Goal: Download file/media

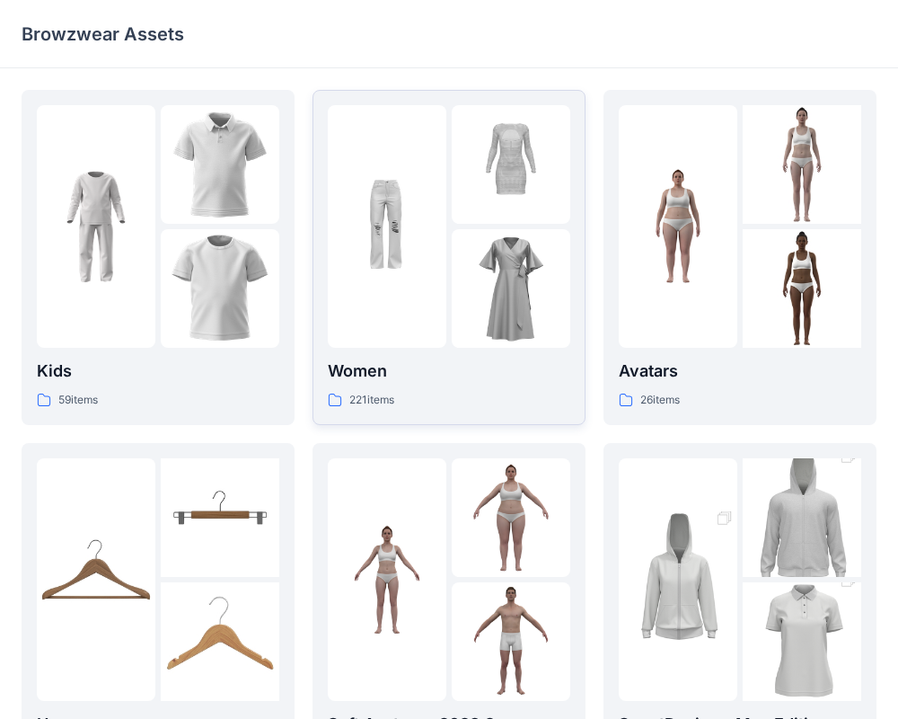
click at [510, 269] on img at bounding box center [511, 288] width 119 height 119
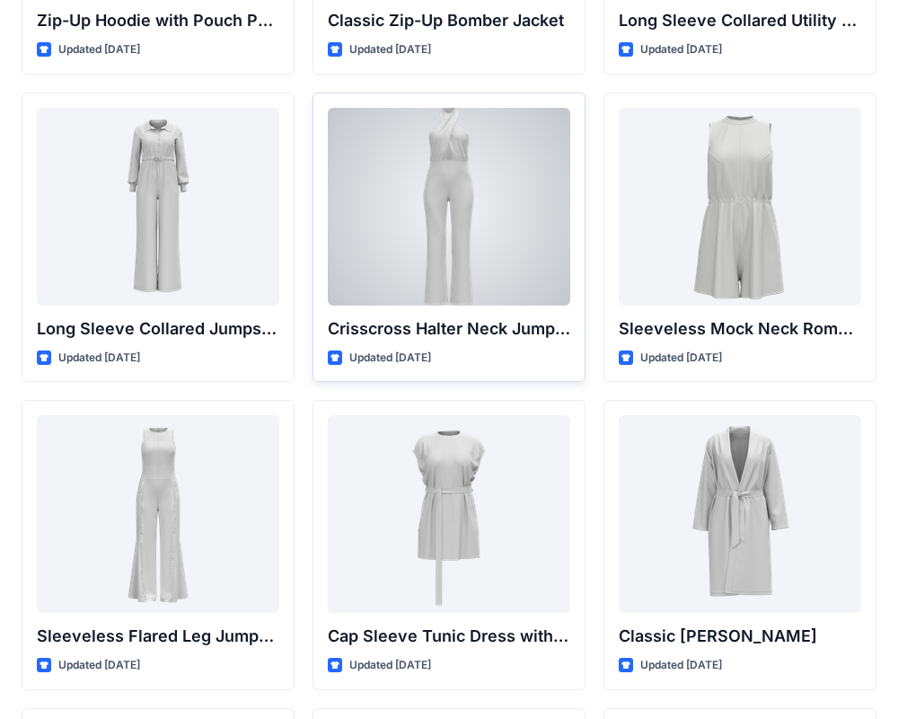
scroll to position [3690, 0]
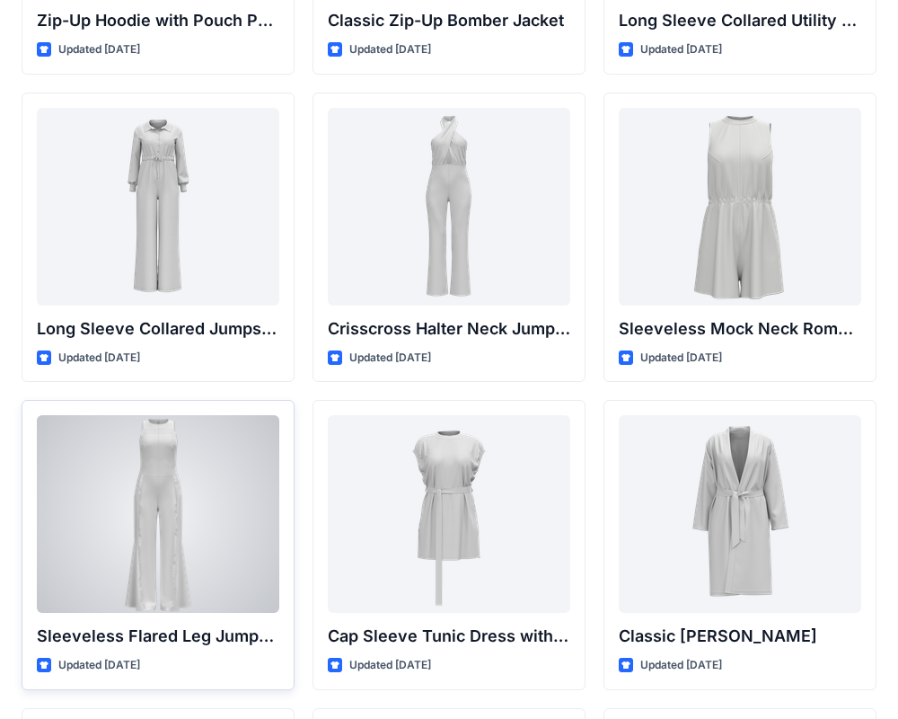
click at [179, 490] on div at bounding box center [158, 514] width 243 height 198
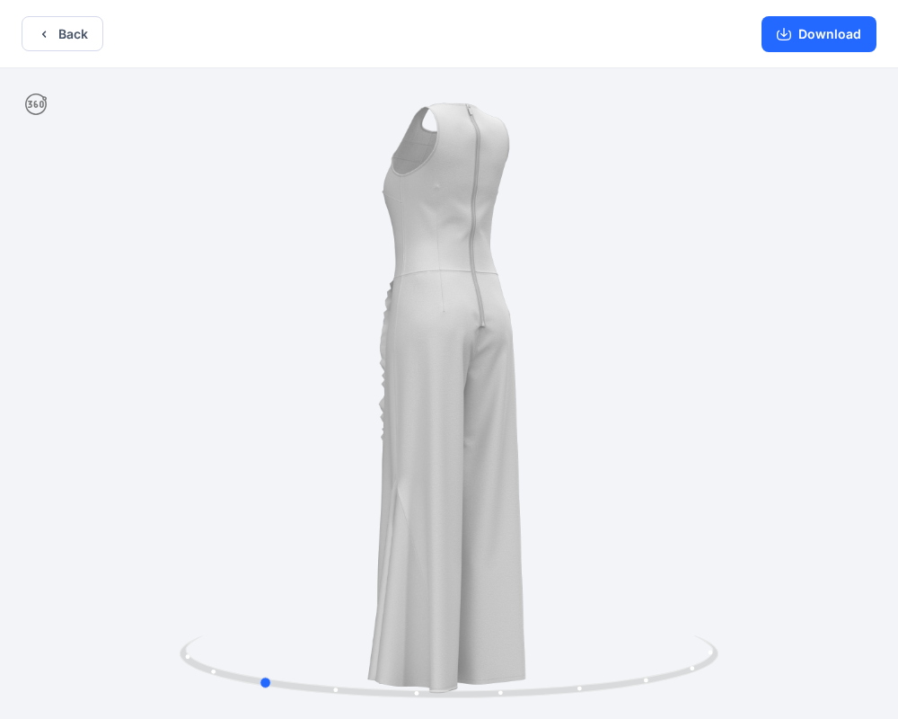
drag, startPoint x: 446, startPoint y: 694, endPoint x: 796, endPoint y: 652, distance: 351.9
click at [796, 652] on div at bounding box center [449, 395] width 898 height 654
click at [788, 52] on div "Download" at bounding box center [819, 33] width 158 height 67
click at [788, 47] on button "Download" at bounding box center [819, 34] width 115 height 36
click at [835, 33] on button "Download" at bounding box center [819, 34] width 115 height 36
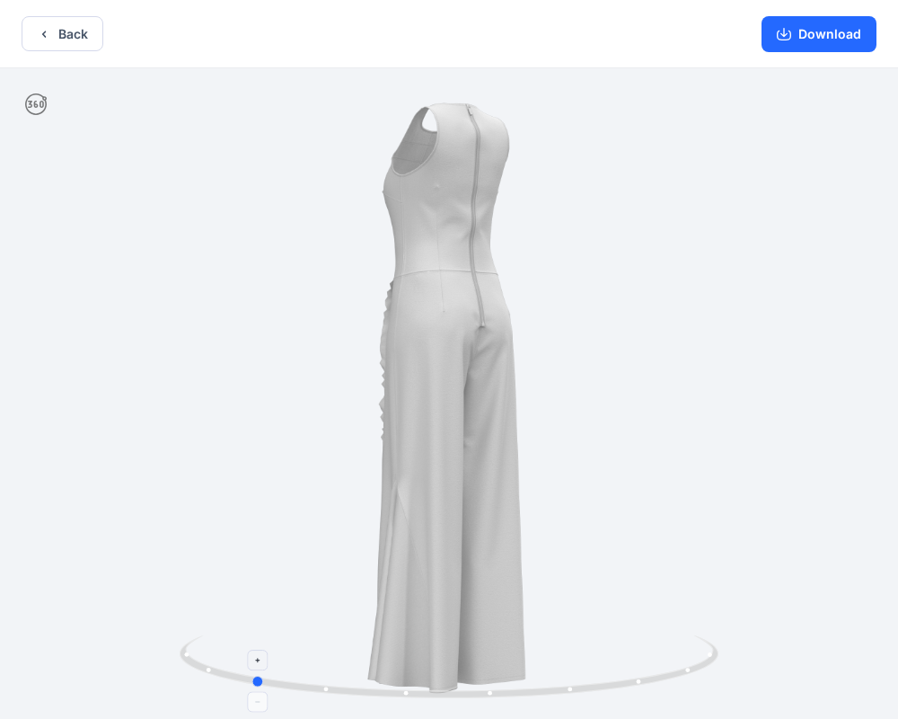
drag, startPoint x: 494, startPoint y: 697, endPoint x: 486, endPoint y: 664, distance: 34.2
click at [469, 663] on icon at bounding box center [451, 668] width 543 height 67
